Goal: Task Accomplishment & Management: Use online tool/utility

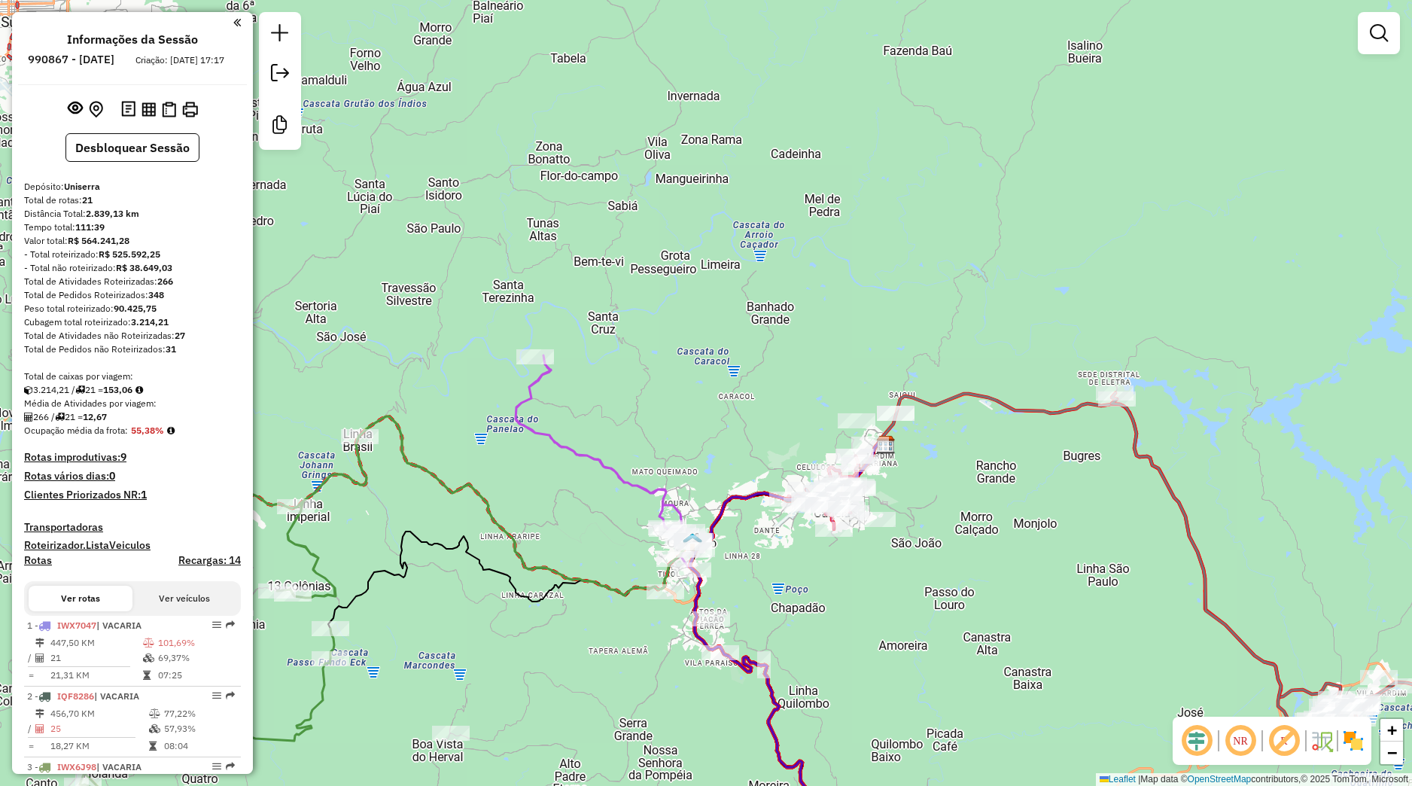
scroll to position [1464, 0]
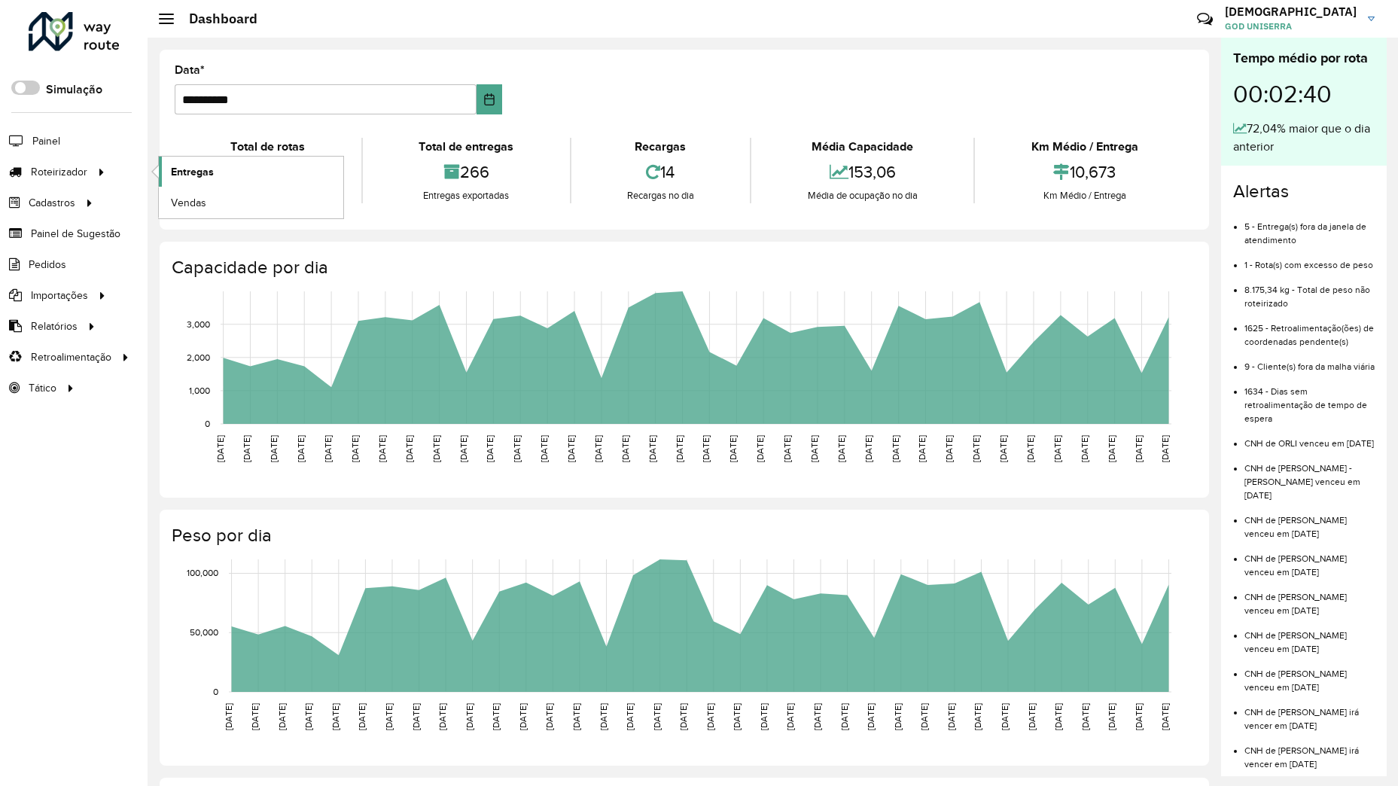
click at [169, 169] on link "Entregas" at bounding box center [251, 172] width 184 height 30
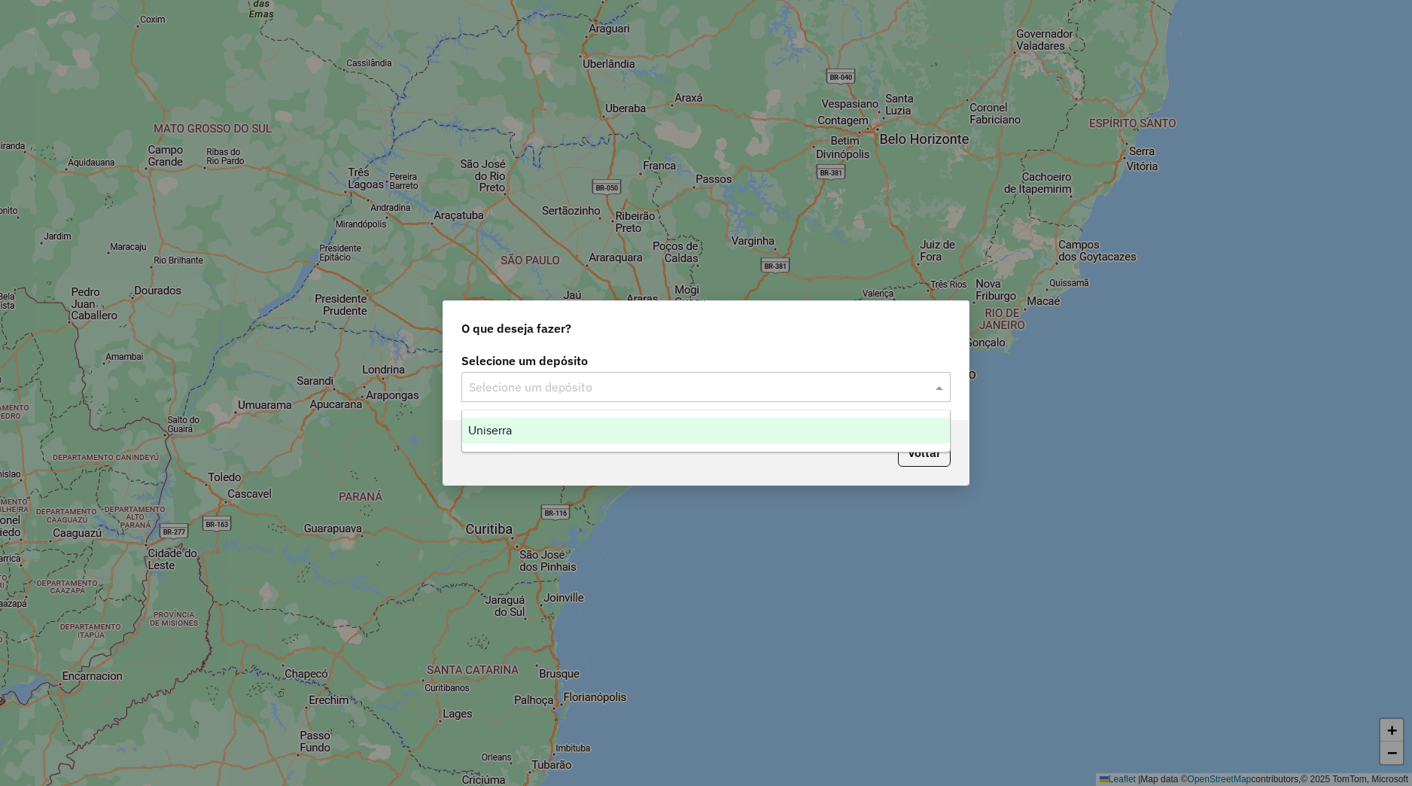
drag, startPoint x: 574, startPoint y: 375, endPoint x: 579, endPoint y: 421, distance: 46.2
click at [574, 377] on div "Selecione um depósito" at bounding box center [705, 387] width 489 height 30
drag, startPoint x: 581, startPoint y: 429, endPoint x: 583, endPoint y: 439, distance: 10.0
click at [581, 430] on div "Uniserra" at bounding box center [706, 431] width 488 height 26
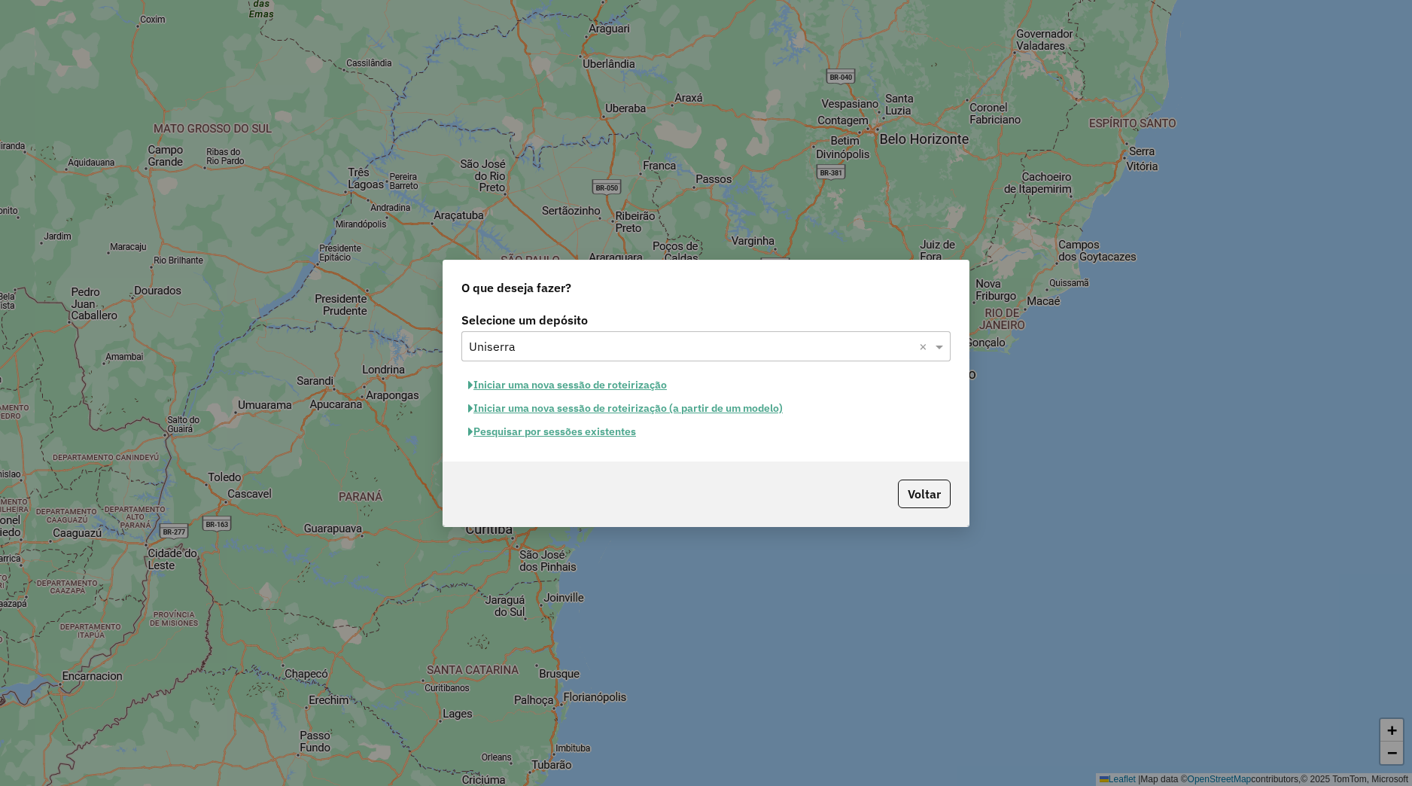
click at [583, 434] on button "Pesquisar por sessões existentes" at bounding box center [551, 431] width 181 height 23
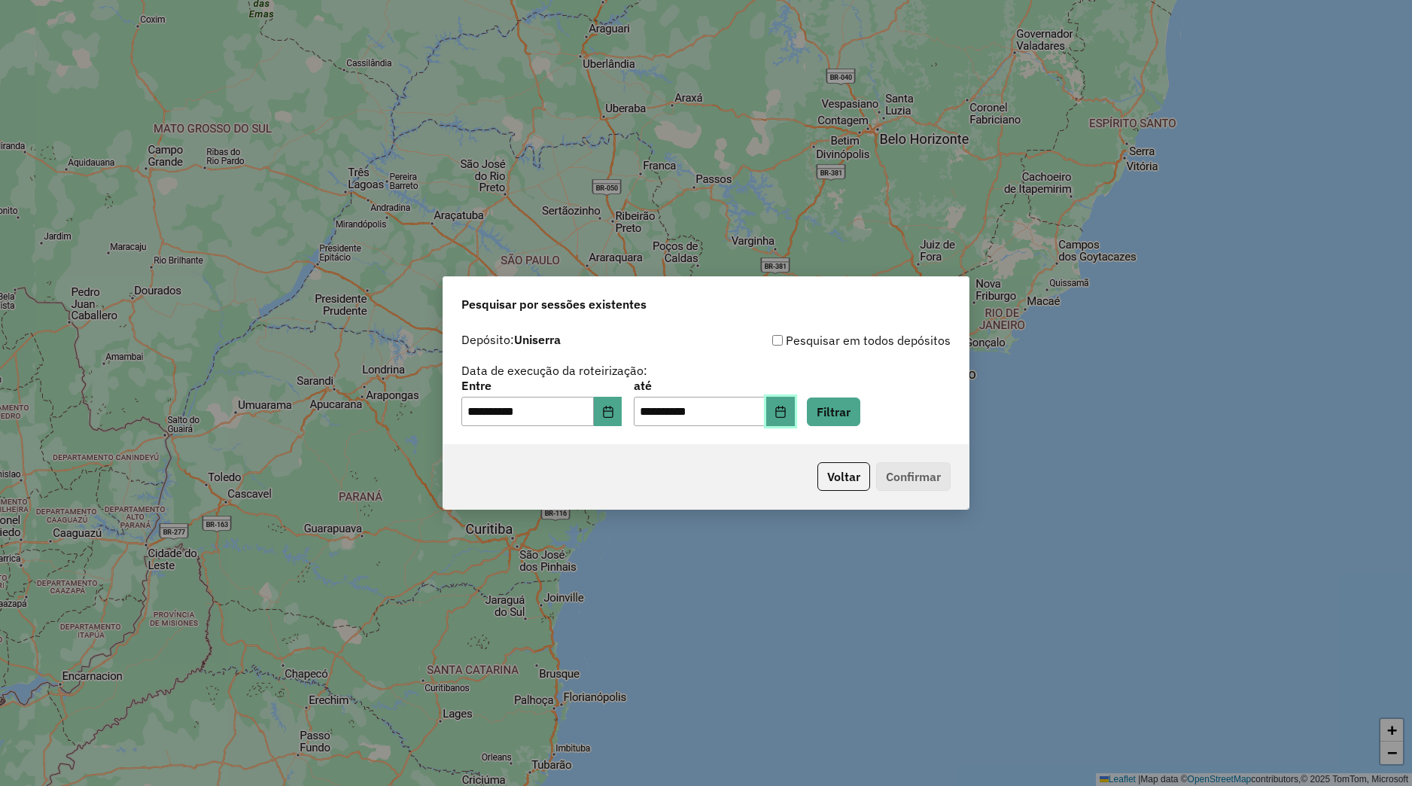
click at [795, 421] on button "Choose Date" at bounding box center [780, 412] width 29 height 30
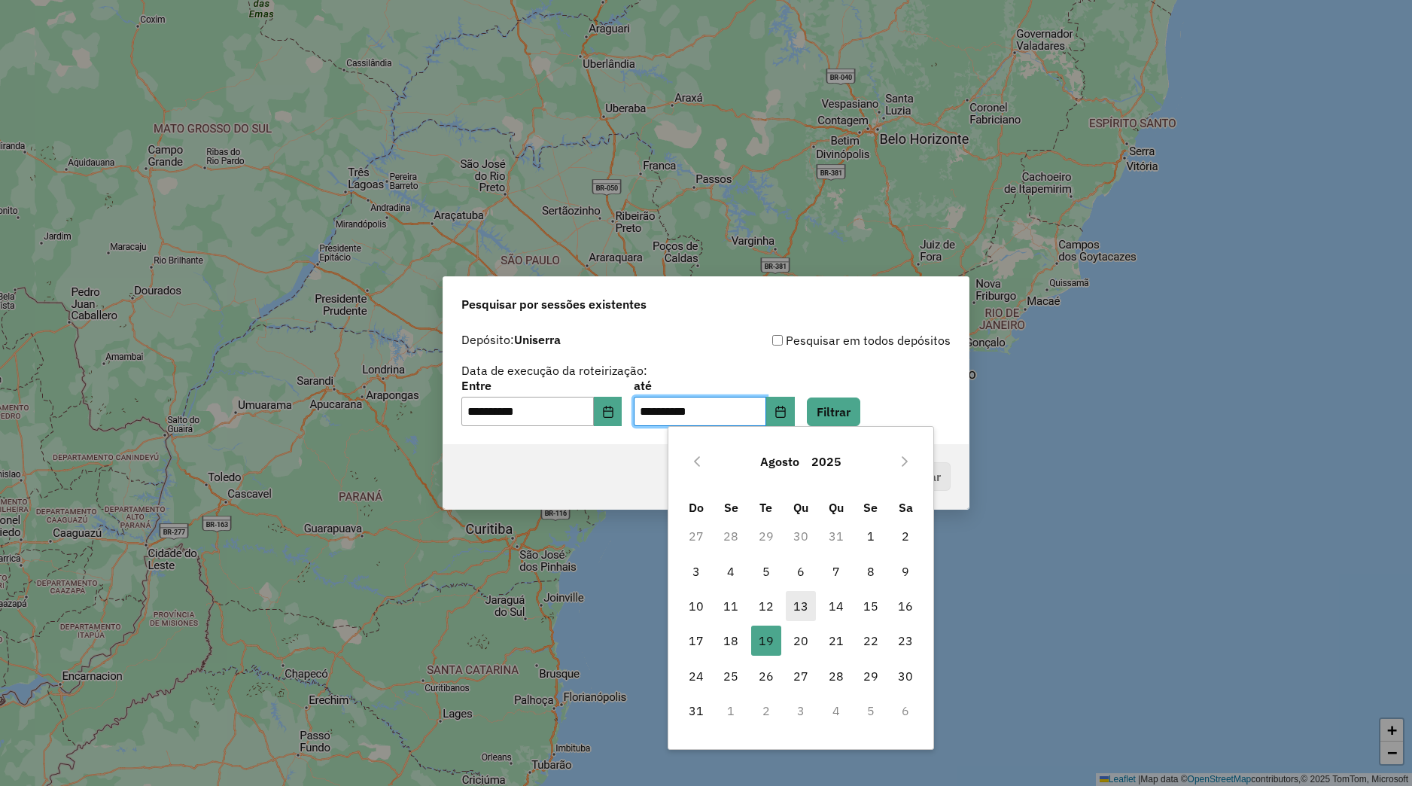
click at [812, 602] on span "13" at bounding box center [801, 606] width 30 height 30
type input "**********"
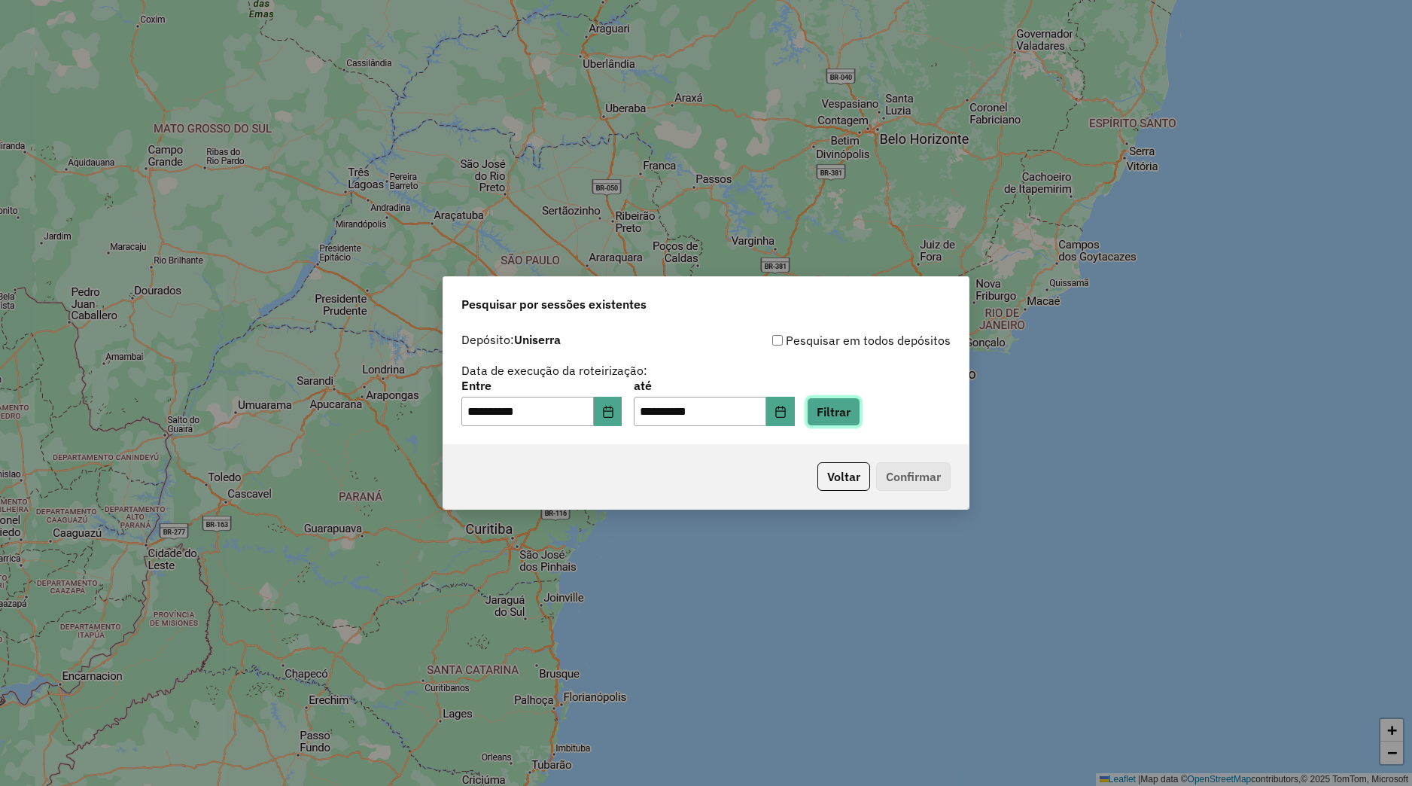
click at [860, 420] on button "Filtrar" at bounding box center [833, 411] width 53 height 29
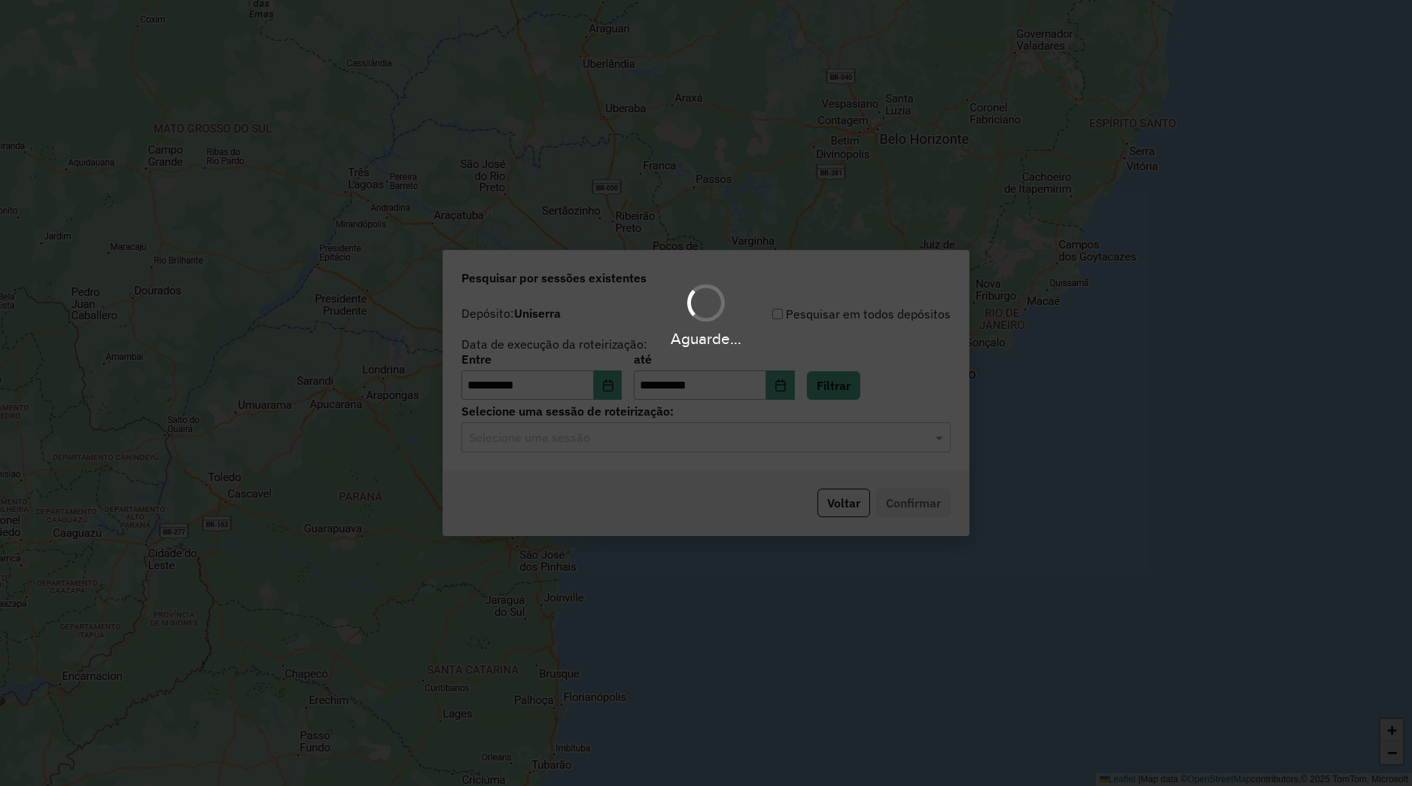
click at [699, 444] on input "text" at bounding box center [691, 438] width 444 height 18
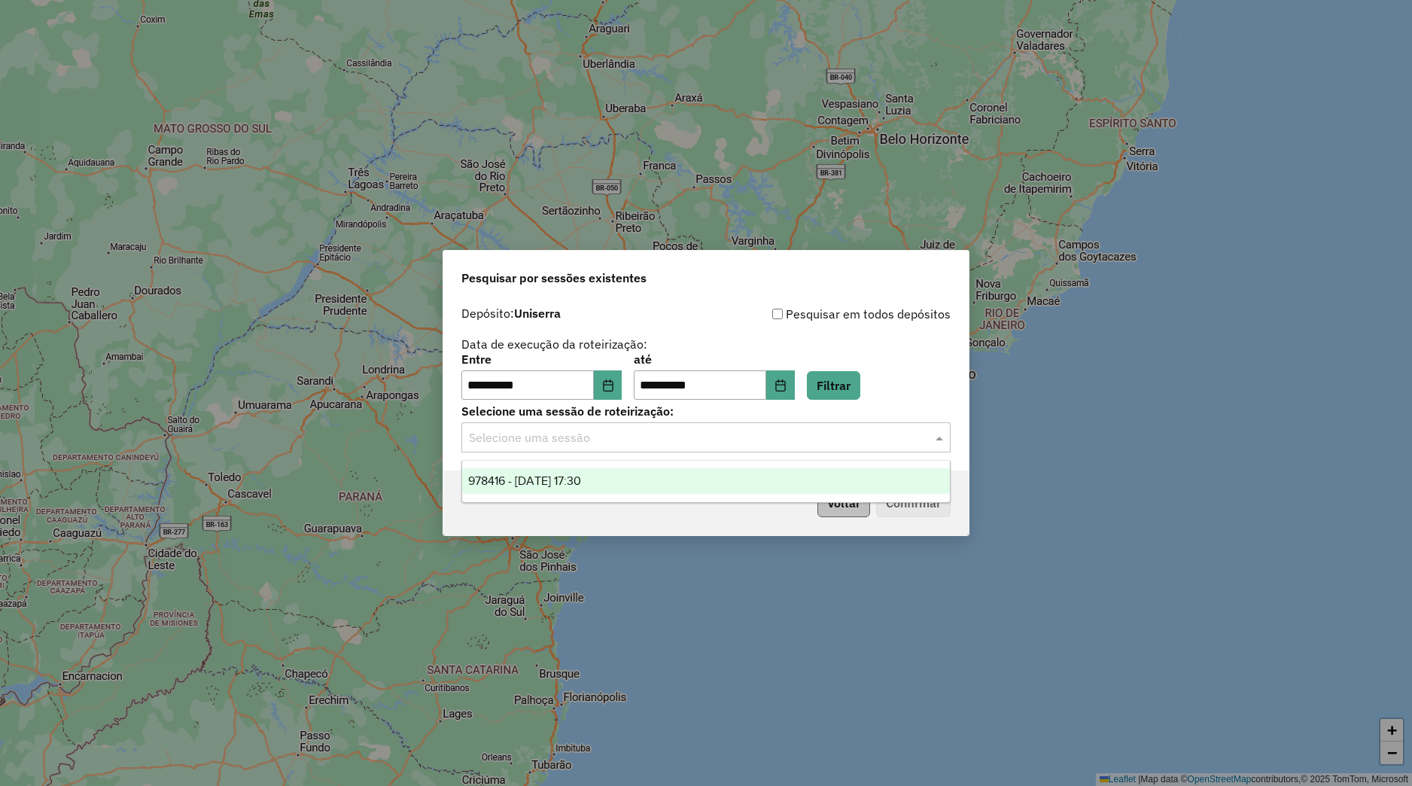
drag, startPoint x: 690, startPoint y: 481, endPoint x: 830, endPoint y: 501, distance: 140.7
click at [693, 483] on div "978416 - 13/08/2025 17:30" at bounding box center [706, 481] width 488 height 26
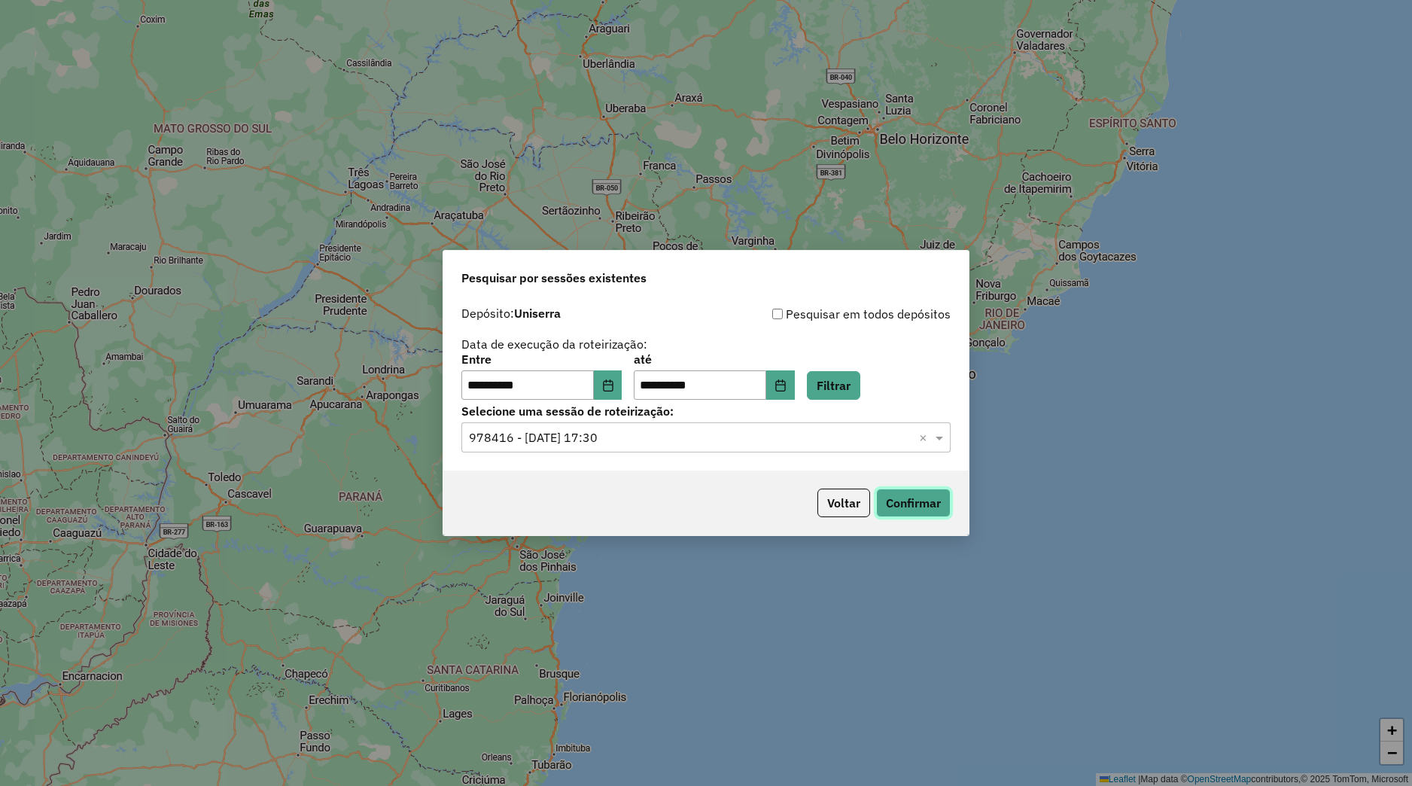
click at [883, 517] on button "Confirmar" at bounding box center [913, 503] width 75 height 29
